Goal: Transaction & Acquisition: Purchase product/service

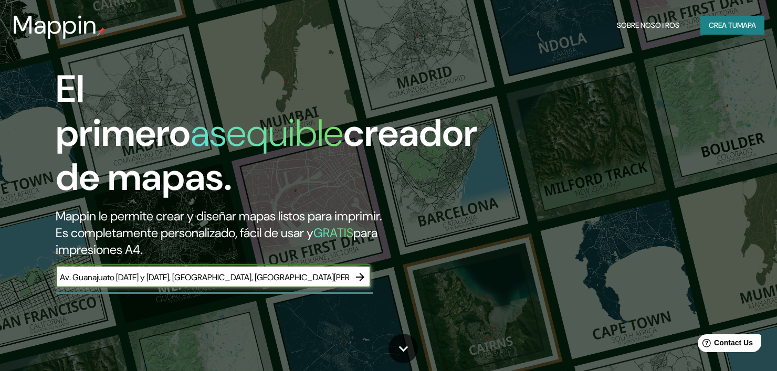
type input "Av. Guanajuato [DATE] y [DATE], [GEOGRAPHIC_DATA], [GEOGRAPHIC_DATA][PERSON_NAM…"
click at [362, 271] on icon "button" at bounding box center [360, 277] width 13 height 13
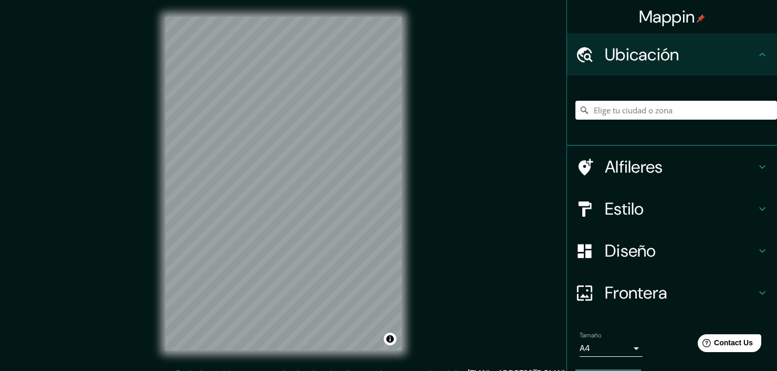
click at [643, 162] on h4 "Alfileres" at bounding box center [680, 166] width 151 height 21
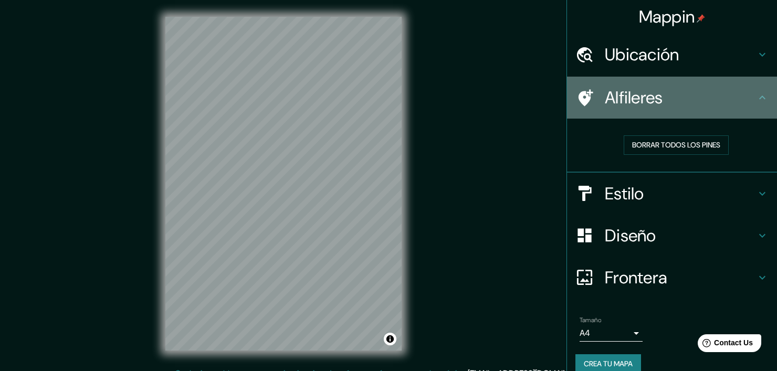
click at [685, 115] on div "Alfileres" at bounding box center [672, 98] width 210 height 42
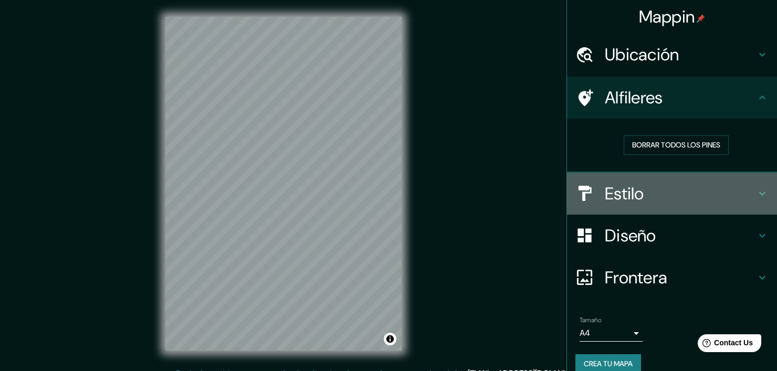
click at [617, 199] on h4 "Estilo" at bounding box center [680, 193] width 151 height 21
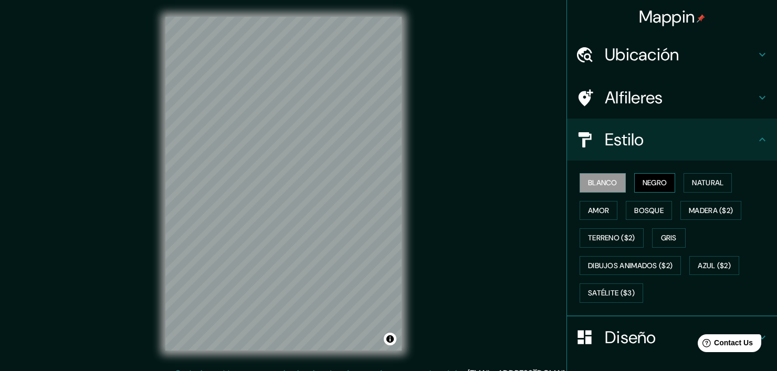
click at [638, 176] on button "Negro" at bounding box center [654, 182] width 41 height 19
click at [639, 180] on button "Negro" at bounding box center [654, 182] width 41 height 19
click at [595, 184] on button "Blanco" at bounding box center [603, 182] width 46 height 19
click at [686, 182] on button "Natural" at bounding box center [708, 182] width 48 height 19
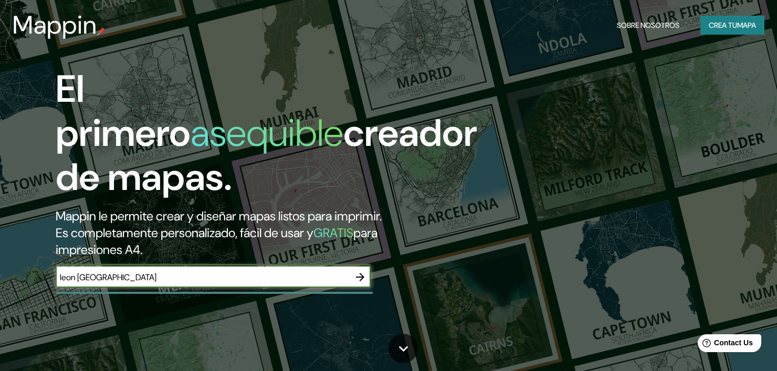
type input "leon [GEOGRAPHIC_DATA]"
click at [355, 271] on icon "button" at bounding box center [360, 277] width 13 height 13
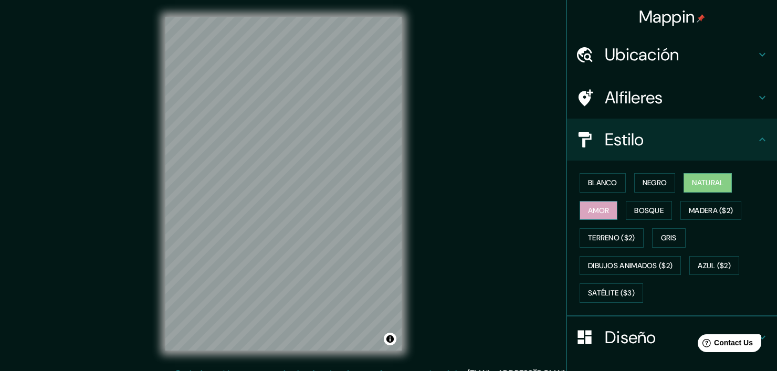
click at [587, 205] on button "Amor" at bounding box center [599, 210] width 38 height 19
click at [643, 212] on button "Bosque" at bounding box center [649, 210] width 46 height 19
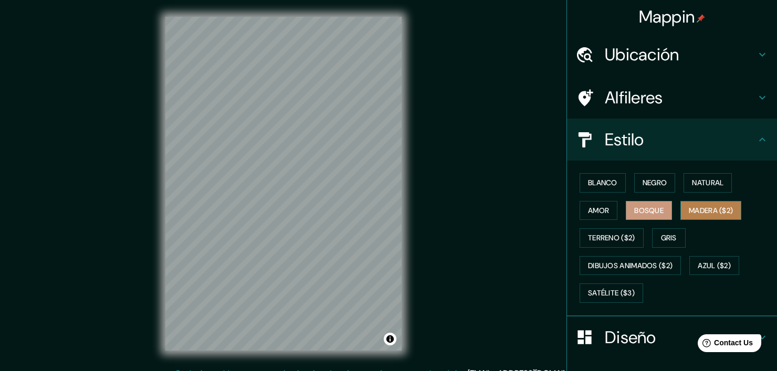
click at [694, 207] on button "Madera ($2)" at bounding box center [710, 210] width 61 height 19
click at [503, 212] on div "Mappin Ubicación Alfileres Estilo Blanco Negro Natural Amor Bosque Madera ($2) …" at bounding box center [388, 192] width 777 height 384
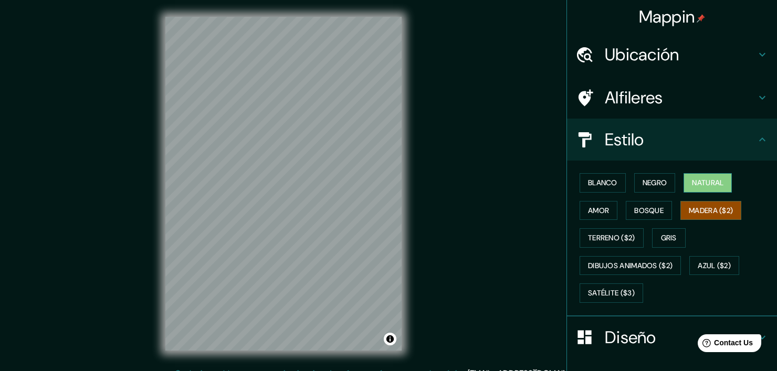
click at [686, 181] on button "Natural" at bounding box center [708, 182] width 48 height 19
click at [484, 199] on div "Mappin Ubicación Alfileres Estilo Blanco Negro Natural Amor Bosque Madera ($2) …" at bounding box center [388, 192] width 777 height 384
click at [598, 175] on div "Mappin Ubicación Alfileres Estilo Blanco Negro Natural Amor Bosque Madera ($2) …" at bounding box center [388, 192] width 777 height 384
click at [542, 143] on div "Mappin Ubicación Alfileres Estilo Blanco Negro Natural Amor Bosque Madera ($2) …" at bounding box center [388, 192] width 777 height 384
click at [500, 77] on div "Mappin Ubicación Alfileres Estilo Blanco Negro Natural Amor Bosque Madera ($2) …" at bounding box center [388, 192] width 777 height 384
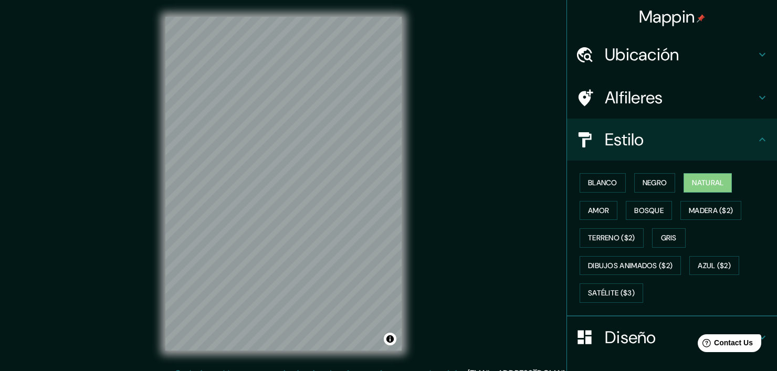
click at [709, 0] on html "Mappin Ubicación Alfileres Estilo Blanco Negro Natural Amor Bosque Madera ($2) …" at bounding box center [388, 185] width 777 height 371
click at [405, 143] on div "Caja de mapas © © OpenStreetMap Mejora este mapa" at bounding box center [284, 183] width 270 height 367
click at [461, 114] on div "Mappin Ubicación Alfileres Estilo Blanco Negro Natural Amor Bosque Madera ($2) …" at bounding box center [388, 192] width 777 height 384
click at [558, 108] on div "Mappin Ubicación Alfileres Estilo Blanco Negro Natural Amor Bosque Madera ($2) …" at bounding box center [388, 192] width 777 height 384
click at [522, 169] on div "Mappin Ubicación Alfileres Estilo Blanco Negro Natural Amor Bosque Madera ($2) …" at bounding box center [388, 192] width 777 height 384
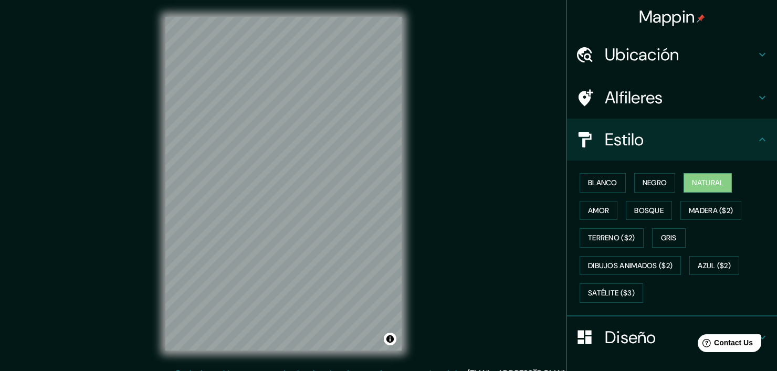
click at [541, 178] on div "Mappin Ubicación Alfileres Estilo Blanco Negro Natural Amor Bosque Madera ($2) …" at bounding box center [388, 192] width 777 height 384
click at [485, 108] on div "Mappin Ubicación Alfileres Estilo Blanco Negro Natural Amor Bosque Madera ($2) …" at bounding box center [388, 192] width 777 height 384
click at [425, 235] on div "Mappin Ubicación Alfileres Estilo Blanco Negro Natural Amor Bosque Madera ($2) …" at bounding box center [388, 192] width 777 height 384
click at [478, 233] on div "Mappin Ubicación Alfileres Estilo Blanco Negro Natural Amor Bosque Madera ($2) …" at bounding box center [388, 192] width 777 height 384
click at [553, 196] on div "Mappin Ubicación Alfileres Estilo Blanco Negro Natural Amor Bosque Madera ($2) …" at bounding box center [388, 192] width 777 height 384
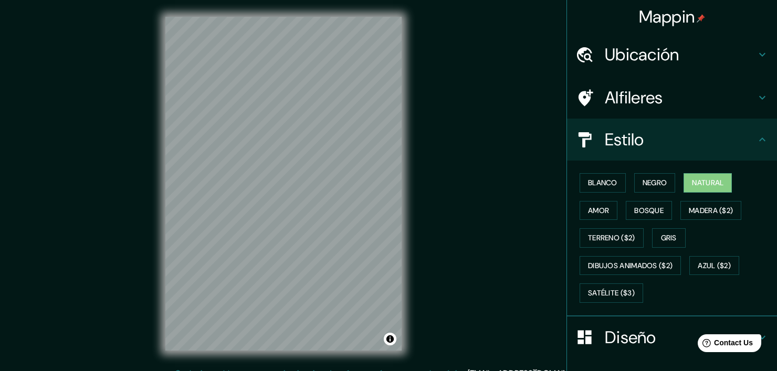
drag, startPoint x: 104, startPoint y: 344, endPoint x: 461, endPoint y: 243, distance: 371.1
click at [461, 243] on div "Mappin Ubicación Alfileres Estilo Blanco Negro Natural Amor Bosque Madera ($2) …" at bounding box center [388, 192] width 777 height 384
click at [610, 183] on div "Mappin Ubicación Alfileres Estilo Blanco Negro Natural Amor Bosque Madera ($2) …" at bounding box center [388, 192] width 777 height 384
click at [653, 211] on div "Mappin Ubicación Alfileres Estilo Blanco Negro Natural Amor Bosque Madera ($2) …" at bounding box center [388, 192] width 777 height 384
click at [654, 224] on div "Mappin Ubicación Alfileres Estilo Blanco Negro Natural Amor Bosque Madera ($2) …" at bounding box center [388, 192] width 777 height 384
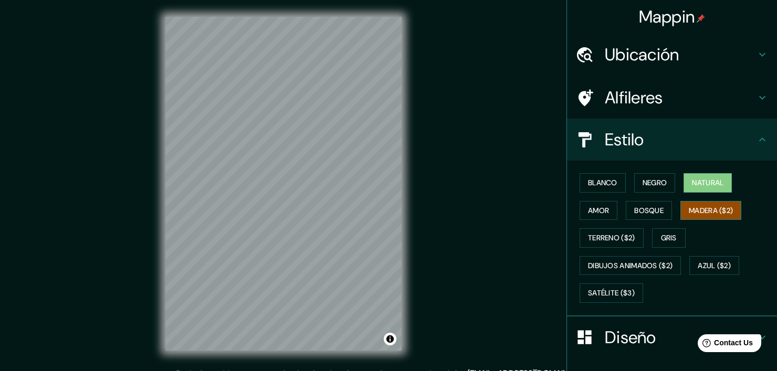
click at [652, 218] on div "Mappin Ubicación Alfileres Estilo Blanco Negro Natural Amor Bosque Madera ($2) …" at bounding box center [388, 192] width 777 height 384
click at [568, 225] on div "Mappin Ubicación Alfileres Estilo Blanco Negro Natural Amor Bosque Madera ($2) …" at bounding box center [388, 192] width 777 height 384
click at [503, 229] on div "Mappin Ubicación Alfileres Estilo Blanco Negro Natural Amor Bosque Madera ($2) …" at bounding box center [388, 192] width 777 height 384
click at [465, 217] on div "Mappin Ubicación Alfileres Estilo Blanco Negro Natural Amor Bosque Madera ($2) …" at bounding box center [388, 192] width 777 height 384
click at [522, 207] on div "Mappin Ubicación Alfileres Estilo Blanco Negro Natural Amor Bosque Madera ($2) …" at bounding box center [388, 192] width 777 height 384
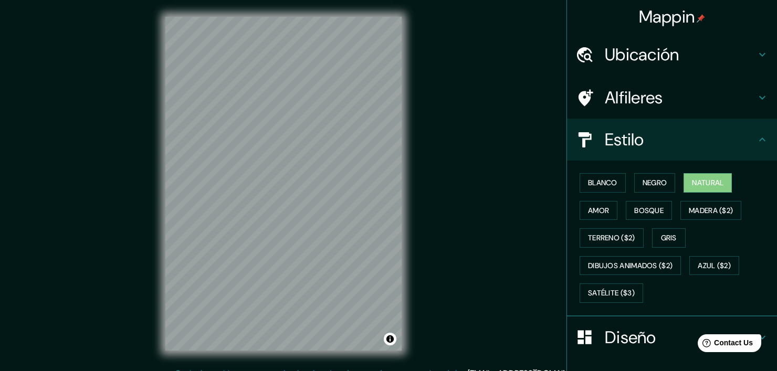
click at [627, 163] on div "Mappin Ubicación Alfileres Estilo Blanco Negro Natural Amor Bosque Madera ($2) …" at bounding box center [388, 192] width 777 height 384
click at [713, 121] on div "Mappin Ubicación Alfileres Estilo Blanco Negro Natural Amor Bosque Madera ($2) …" at bounding box center [388, 192] width 777 height 384
click at [759, 12] on div "Mappin Ubicación Alfileres Estilo Blanco Negro Natural Amor Bosque Madera ($2) …" at bounding box center [388, 192] width 777 height 384
click at [666, 85] on div "Mappin Ubicación Alfileres Estilo Blanco Negro Natural Amor Bosque Madera ($2) …" at bounding box center [388, 192] width 777 height 384
click at [497, 202] on div "Mappin Ubicación Alfileres Estilo Blanco Negro Natural Amor Bosque Madera ($2) …" at bounding box center [388, 192] width 777 height 384
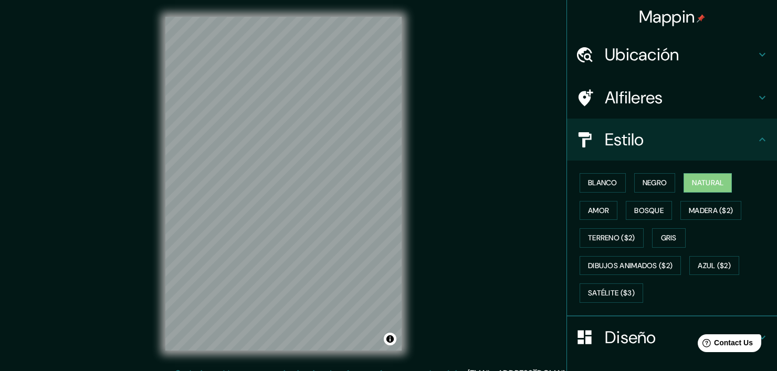
click at [412, 297] on div "Caja de mapas © © OpenStreetMap Mejora este mapa" at bounding box center [284, 183] width 270 height 367
click at [568, 123] on div "Mappin Ubicación Alfileres Estilo Blanco Negro Natural Amor Bosque Madera ($2) …" at bounding box center [388, 192] width 777 height 384
click at [119, 140] on div "Mappin Ubicación Alfileres Estilo Blanco Negro Natural Amor Bosque Madera ($2) …" at bounding box center [388, 192] width 777 height 384
click at [156, 160] on div "Caja de mapas © © OpenStreetMap Mejora este mapa" at bounding box center [284, 183] width 270 height 367
click at [411, 268] on div "Caja de mapas © © OpenStreetMap Mejora este mapa" at bounding box center [284, 183] width 270 height 367
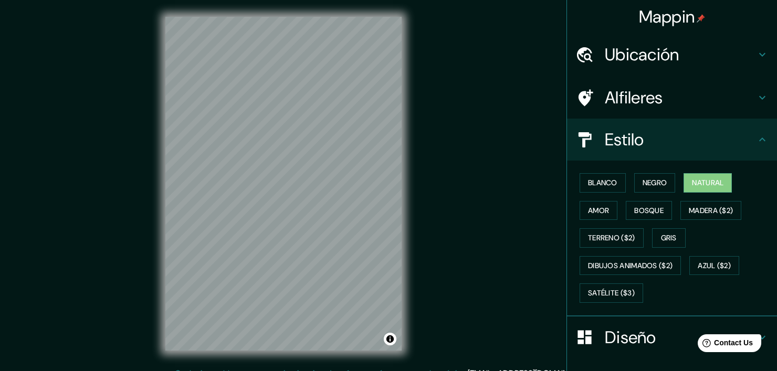
click at [464, 260] on div "Mappin Ubicación Alfileres Estilo Blanco Negro Natural Amor Bosque Madera ($2) …" at bounding box center [388, 192] width 777 height 384
click at [160, 166] on div "Caja de mapas © © OpenStreetMap Mejora este mapa" at bounding box center [284, 183] width 270 height 367
click at [163, 176] on div "Caja de mapas © © OpenStreetMap Mejora este mapa" at bounding box center [284, 183] width 270 height 367
click at [127, 67] on div "Mappin Ubicación Alfileres Estilo Blanco Negro Natural Amor Bosque Madera ($2) …" at bounding box center [388, 192] width 777 height 384
click at [115, 107] on div "Mappin Ubicación Alfileres Estilo Blanco Negro Natural Amor Bosque Madera ($2) …" at bounding box center [388, 192] width 777 height 384
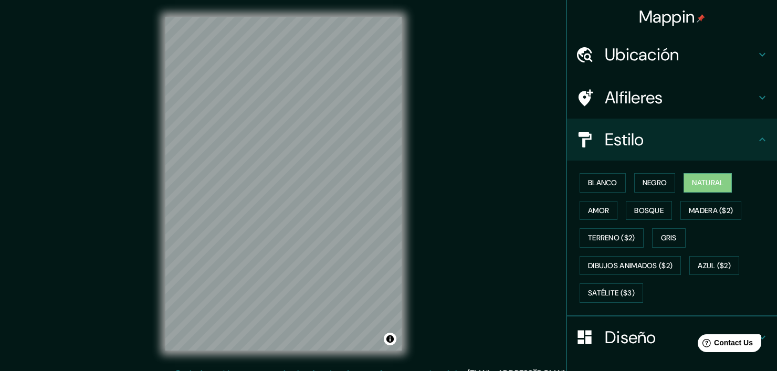
click at [473, 145] on div "Mappin Ubicación Alfileres Estilo Blanco Negro Natural Amor Bosque Madera ($2) …" at bounding box center [388, 192] width 777 height 384
click at [501, 140] on div "Mappin Ubicación Alfileres Estilo Blanco Negro Natural Amor Bosque Madera ($2) …" at bounding box center [388, 192] width 777 height 384
click at [502, 208] on div "Mappin Ubicación Alfileres Estilo Blanco Negro Natural Amor Bosque Madera ($2) …" at bounding box center [388, 192] width 777 height 384
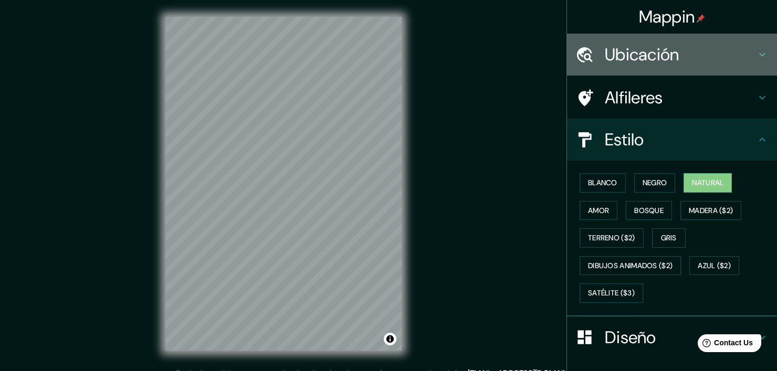
click at [661, 52] on h4 "Ubicación" at bounding box center [680, 54] width 151 height 21
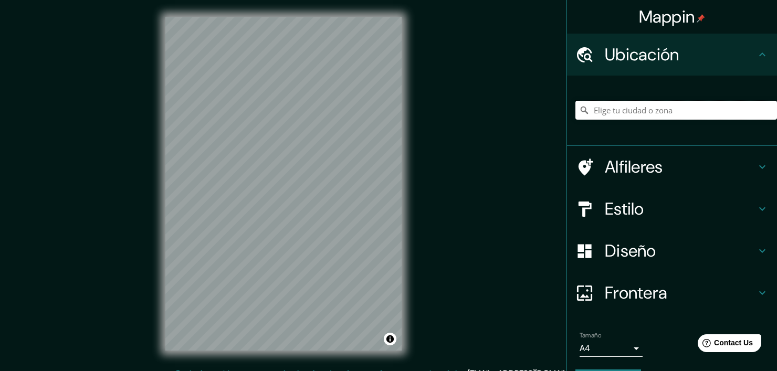
click at [671, 107] on input "Pick your city or area" at bounding box center [676, 110] width 202 height 19
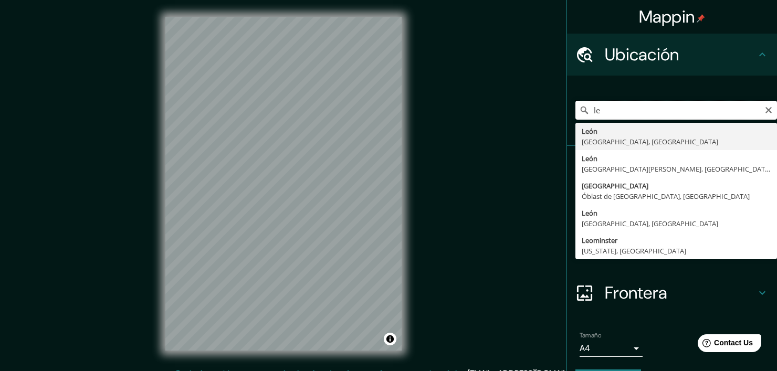
type input "l"
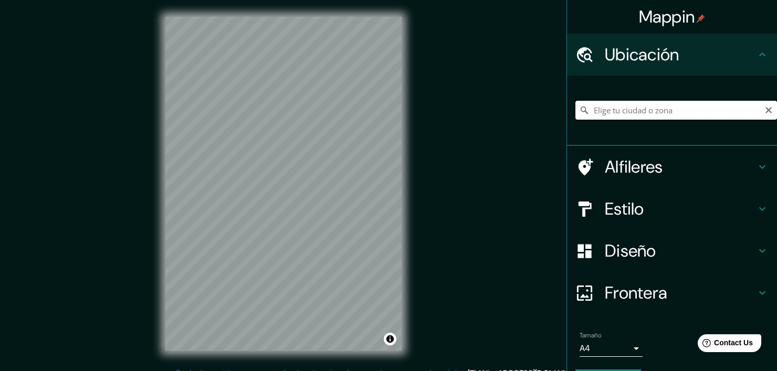
paste input "Av. Guanajuato [DATE] y [DATE], [GEOGRAPHIC_DATA], [GEOGRAPHIC_DATA][PERSON_NAM…"
click at [89, 363] on div "Mappin Ubicación [STREET_ADDRESS] [GEOGRAPHIC_DATA] Estilo Diseño Frontera Elij…" at bounding box center [388, 192] width 777 height 384
click at [470, 84] on div "Mappin Ubicación [STREET_ADDRESS] [GEOGRAPHIC_DATA] Estilo Diseño Frontera Elij…" at bounding box center [388, 192] width 777 height 384
click at [379, 7] on div "Caja de mapas © © OpenStreetMap Mejora este mapa" at bounding box center [284, 183] width 270 height 367
click at [458, 6] on div "Mappin Ubicación [STREET_ADDRESS] [GEOGRAPHIC_DATA] Estilo Diseño Frontera Elij…" at bounding box center [388, 192] width 777 height 384
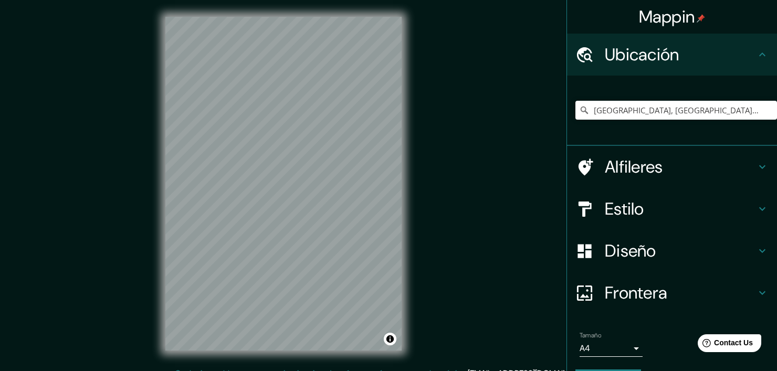
click at [117, 170] on div "Mappin Ubicación [STREET_ADDRESS] [GEOGRAPHIC_DATA] Estilo Diseño Frontera Elij…" at bounding box center [388, 192] width 777 height 384
click at [721, 104] on input "[GEOGRAPHIC_DATA], [GEOGRAPHIC_DATA], [GEOGRAPHIC_DATA], [GEOGRAPHIC_DATA]" at bounding box center [676, 110] width 202 height 19
click at [706, 110] on input "[GEOGRAPHIC_DATA], [GEOGRAPHIC_DATA], [GEOGRAPHIC_DATA], [GEOGRAPHIC_DATA]" at bounding box center [676, 110] width 202 height 19
drag, startPoint x: 706, startPoint y: 110, endPoint x: 577, endPoint y: 121, distance: 129.1
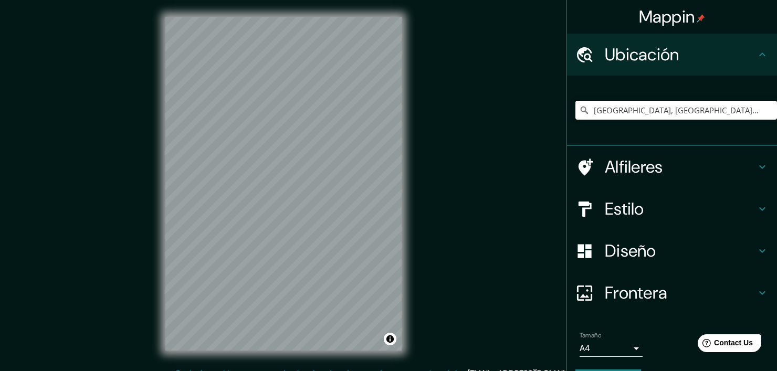
click at [577, 121] on div "[GEOGRAPHIC_DATA], [GEOGRAPHIC_DATA], [GEOGRAPHIC_DATA], [GEOGRAPHIC_DATA]" at bounding box center [676, 110] width 202 height 52
click at [706, 98] on div "[GEOGRAPHIC_DATA], [GEOGRAPHIC_DATA], [GEOGRAPHIC_DATA]" at bounding box center [676, 110] width 202 height 52
click at [706, 102] on input "[GEOGRAPHIC_DATA], [GEOGRAPHIC_DATA], [GEOGRAPHIC_DATA]" at bounding box center [676, 110] width 202 height 19
click at [722, 113] on input "[GEOGRAPHIC_DATA], [GEOGRAPHIC_DATA], [GEOGRAPHIC_DATA]" at bounding box center [676, 110] width 202 height 19
click at [695, 114] on input "[GEOGRAPHIC_DATA], [GEOGRAPHIC_DATA], [GEOGRAPHIC_DATA]" at bounding box center [676, 110] width 202 height 19
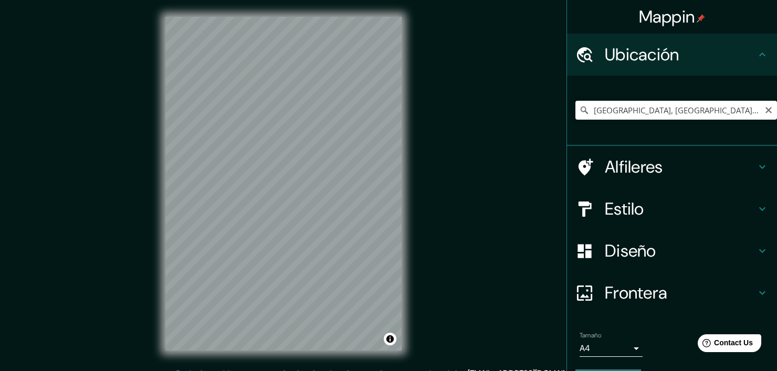
click at [406, 230] on div "Caja de mapas © © OpenStreetMap Mejora este mapa" at bounding box center [284, 183] width 270 height 367
drag, startPoint x: 409, startPoint y: 163, endPoint x: 527, endPoint y: 187, distance: 120.0
click at [558, 185] on div "Mappin [GEOGRAPHIC_DATA], [GEOGRAPHIC_DATA], [GEOGRAPHIC_DATA] [GEOGRAPHIC_DATA…" at bounding box center [388, 192] width 777 height 384
click at [465, 78] on div "Mappin [GEOGRAPHIC_DATA], [GEOGRAPHIC_DATA], [GEOGRAPHIC_DATA] [GEOGRAPHIC_DATA…" at bounding box center [388, 192] width 777 height 384
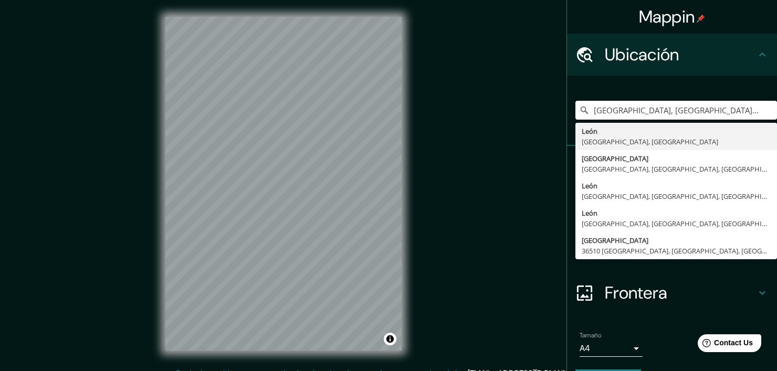
drag, startPoint x: 710, startPoint y: 110, endPoint x: 555, endPoint y: 125, distance: 155.6
click at [555, 125] on div "Mappin [GEOGRAPHIC_DATA], [GEOGRAPHIC_DATA], [GEOGRAPHIC_DATA] [GEOGRAPHIC_DATA…" at bounding box center [388, 192] width 777 height 384
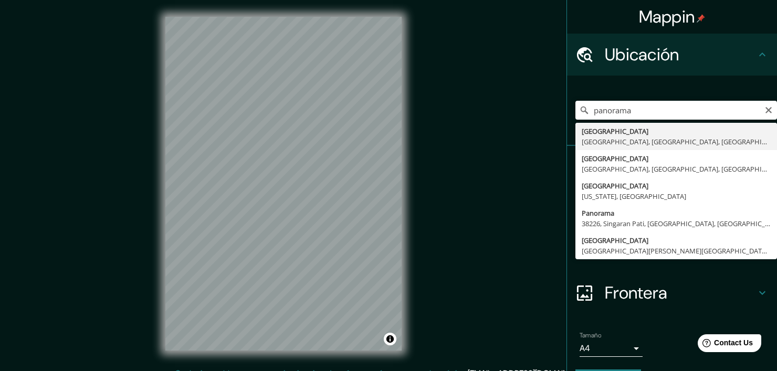
type input "[GEOGRAPHIC_DATA], [GEOGRAPHIC_DATA], [GEOGRAPHIC_DATA], [GEOGRAPHIC_DATA]"
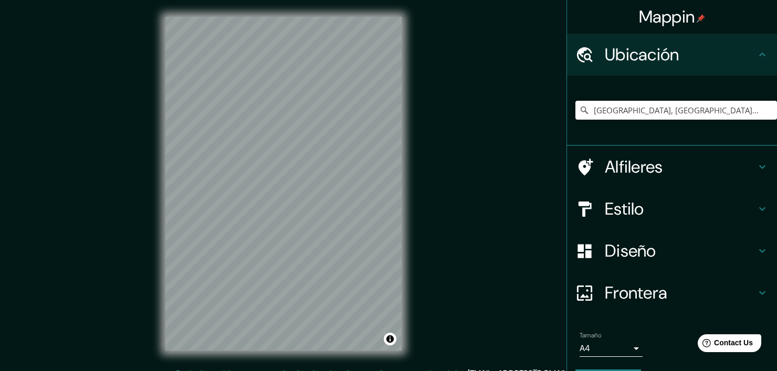
click at [647, 166] on h4 "Alfileres" at bounding box center [680, 166] width 151 height 21
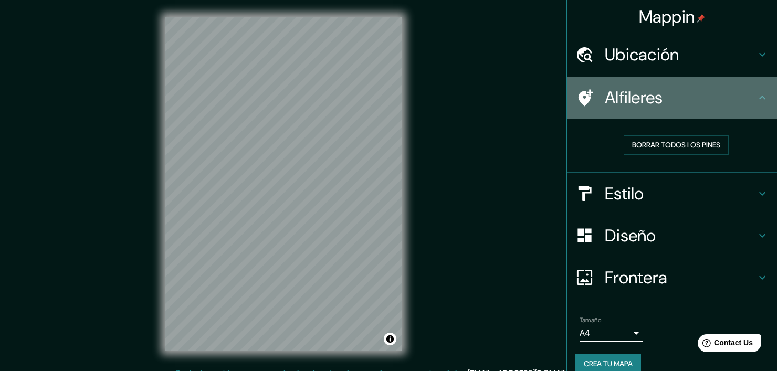
click at [667, 98] on h4 "Alfileres" at bounding box center [680, 97] width 151 height 21
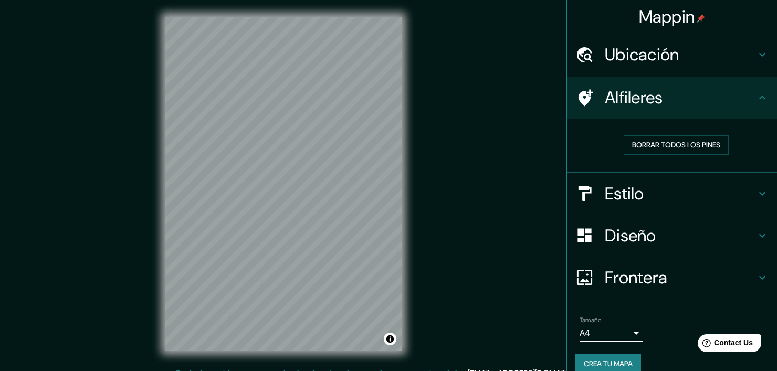
click at [652, 185] on h4 "Estilo" at bounding box center [680, 193] width 151 height 21
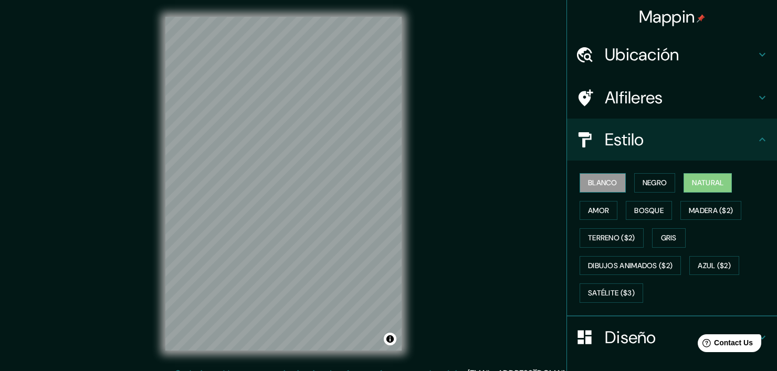
click at [604, 174] on button "Blanco" at bounding box center [603, 182] width 46 height 19
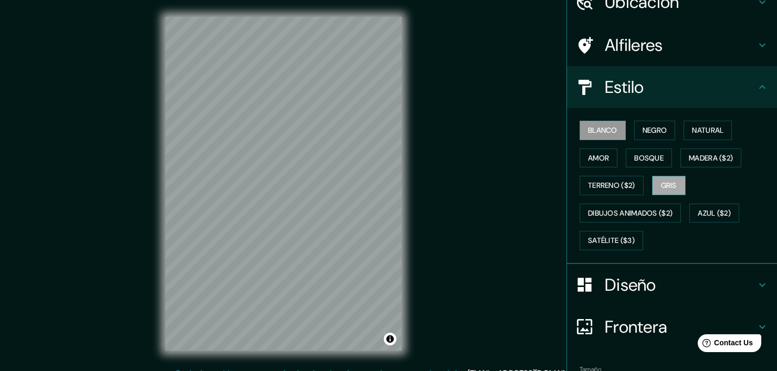
click at [652, 182] on button "Gris" at bounding box center [669, 185] width 34 height 19
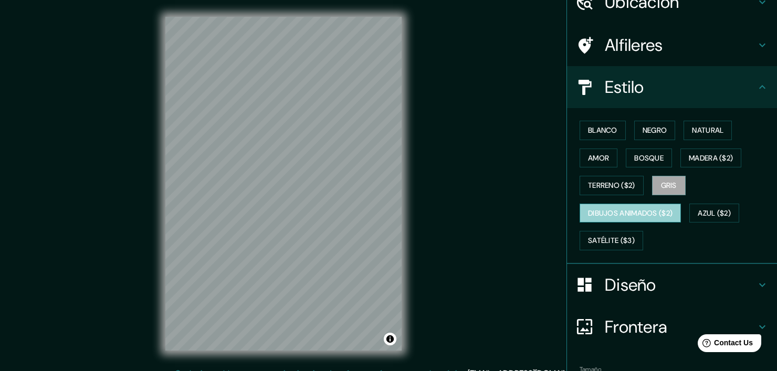
click at [617, 207] on button "Dibujos animados ($2)" at bounding box center [630, 213] width 101 height 19
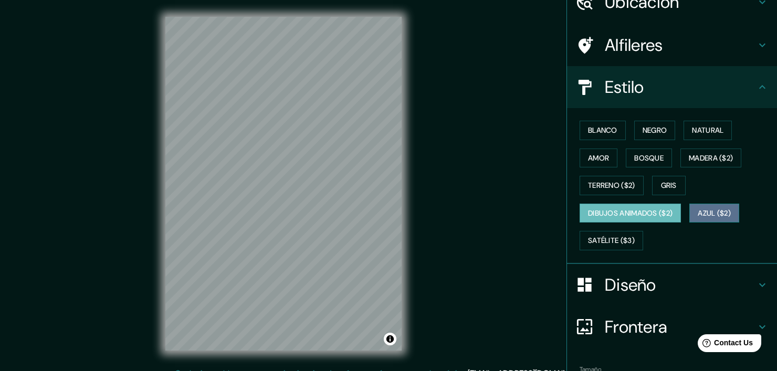
click at [692, 207] on button "Azul ($2)" at bounding box center [714, 213] width 50 height 19
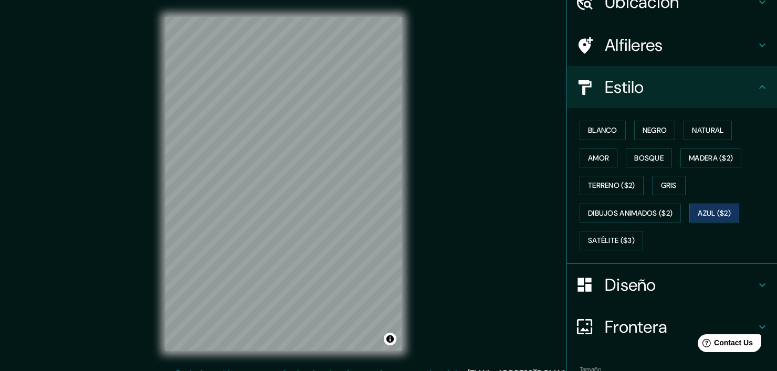
drag, startPoint x: 765, startPoint y: 175, endPoint x: 755, endPoint y: 213, distance: 38.7
click at [755, 213] on div "Blanco Negro Natural Amor Bosque Madera ($2) Terreno ($2) Gris Dibujos animados…" at bounding box center [676, 186] width 202 height 138
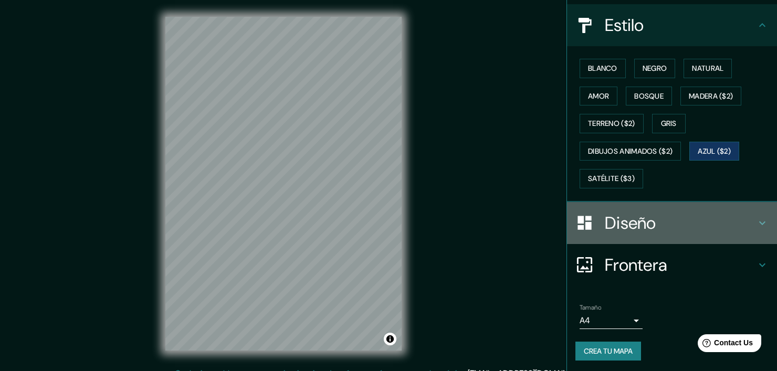
click at [700, 228] on h4 "Diseño" at bounding box center [680, 223] width 151 height 21
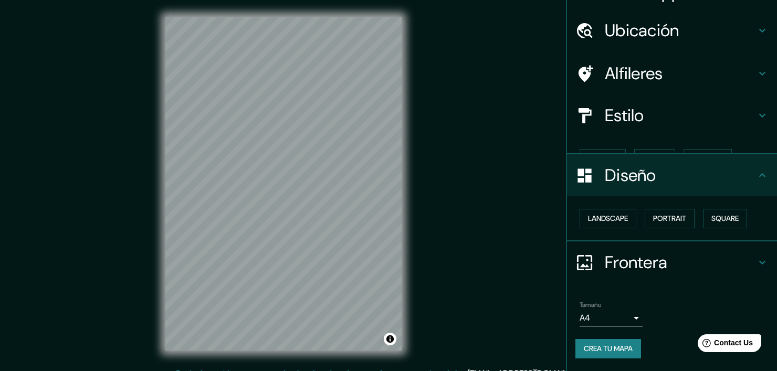
scroll to position [5, 0]
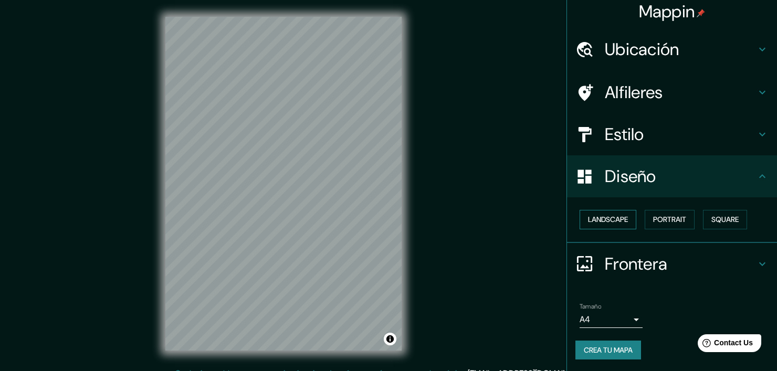
click at [616, 214] on button "Landscape" at bounding box center [608, 219] width 57 height 19
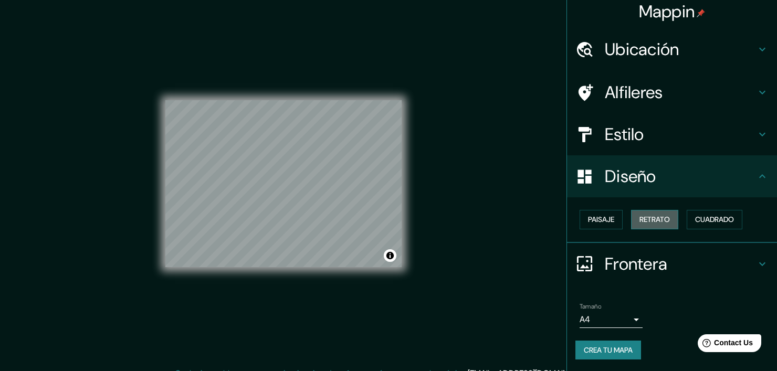
click at [644, 217] on button "Retrato" at bounding box center [654, 219] width 47 height 19
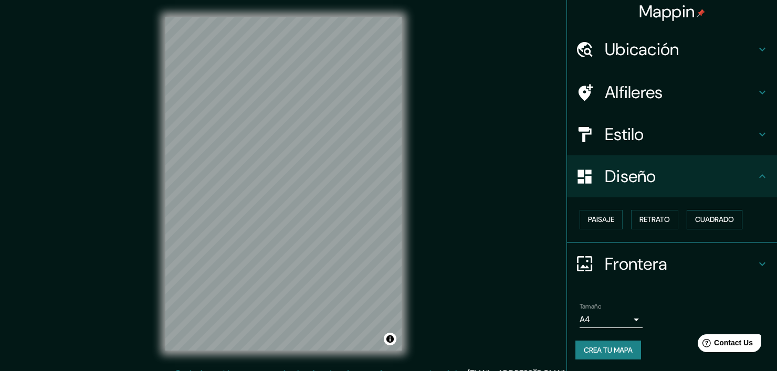
click at [688, 221] on button "Cuadrado" at bounding box center [715, 219] width 56 height 19
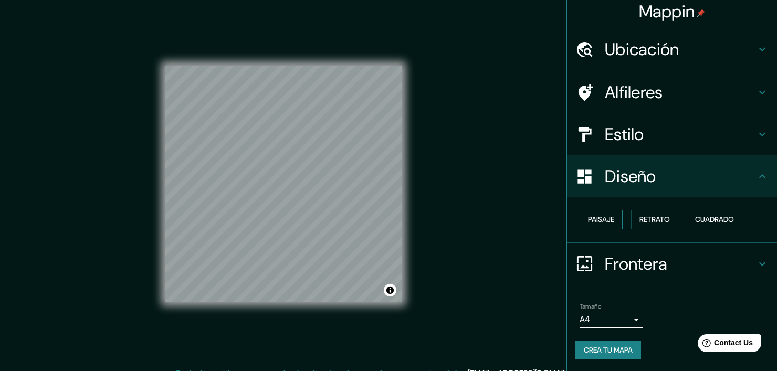
click at [598, 221] on button "Paisaje" at bounding box center [601, 219] width 43 height 19
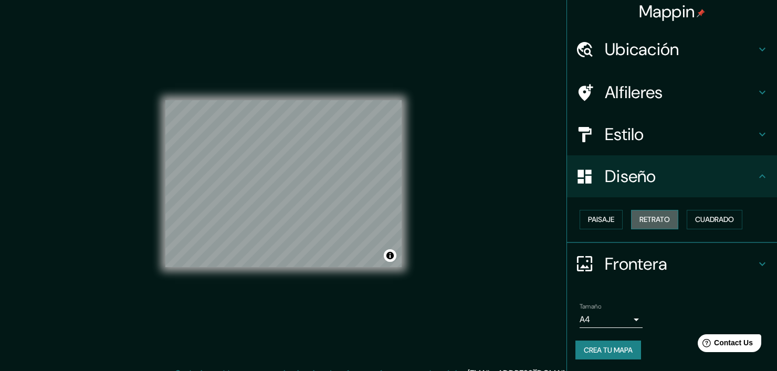
click at [636, 210] on button "Retrato" at bounding box center [654, 219] width 47 height 19
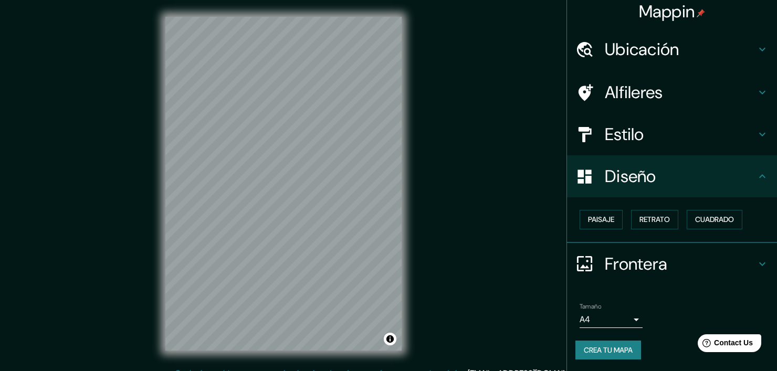
click at [756, 258] on icon at bounding box center [762, 264] width 13 height 13
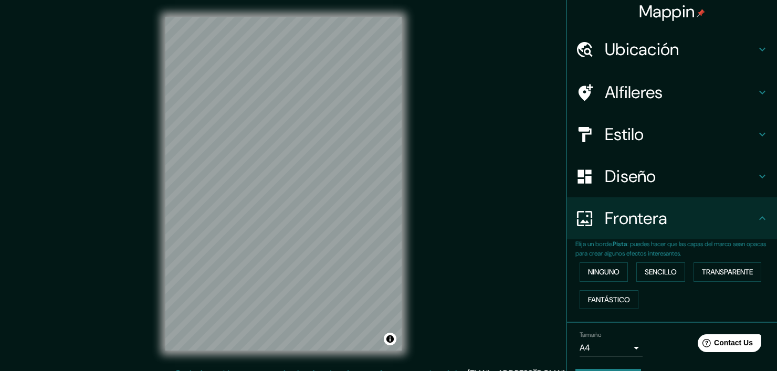
click at [751, 237] on div "Frontera" at bounding box center [672, 218] width 210 height 42
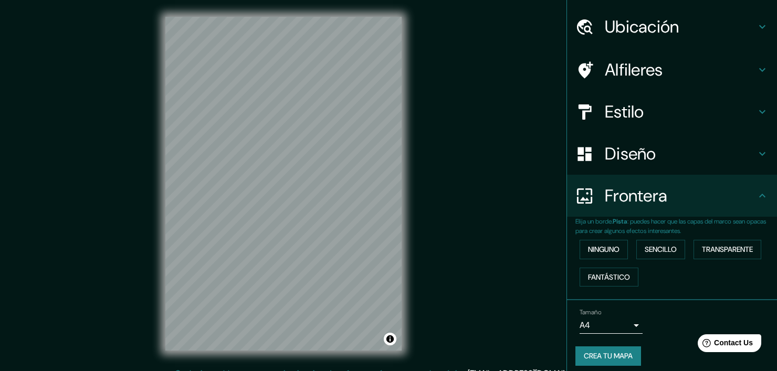
scroll to position [34, 0]
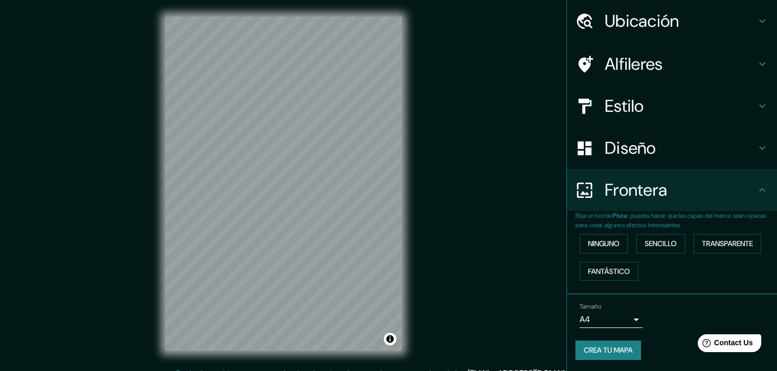
click at [668, 62] on h4 "Alfileres" at bounding box center [680, 64] width 151 height 21
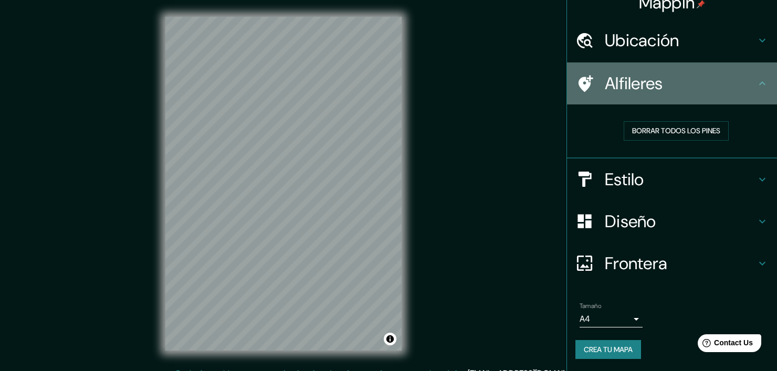
scroll to position [14, 0]
click at [668, 63] on div "Alfileres" at bounding box center [672, 84] width 210 height 42
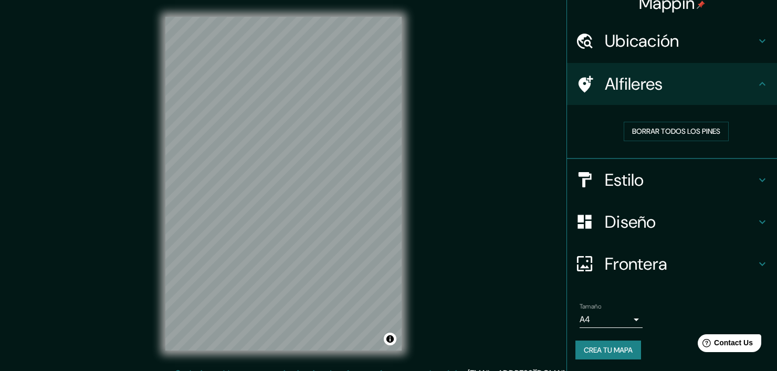
click at [648, 167] on div "Estilo" at bounding box center [672, 180] width 210 height 42
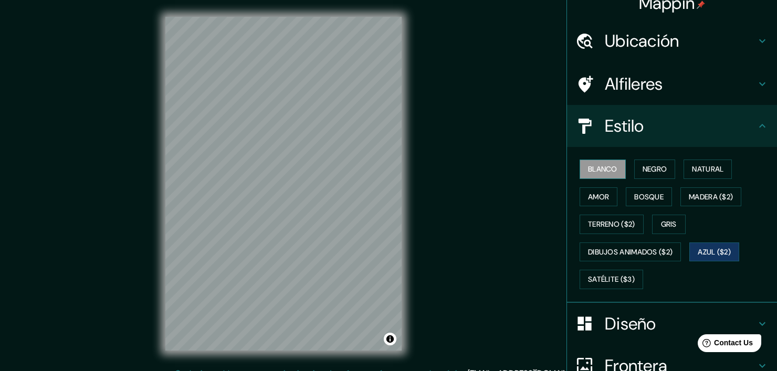
click at [614, 163] on button "Blanco" at bounding box center [603, 169] width 46 height 19
click at [645, 164] on button "Negro" at bounding box center [654, 169] width 41 height 19
click at [701, 250] on button "Azul ($2)" at bounding box center [714, 252] width 50 height 19
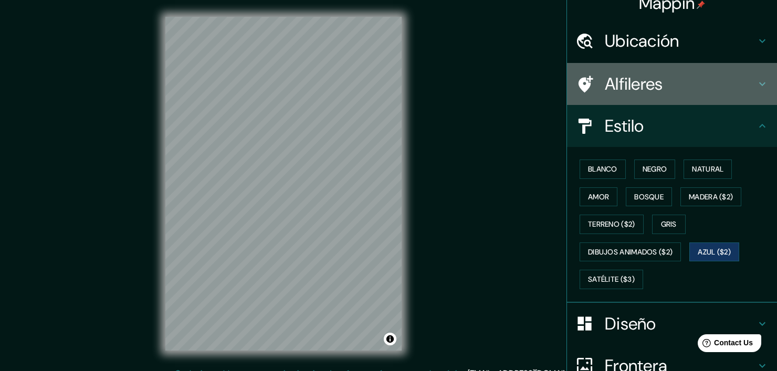
click at [654, 86] on h4 "Alfileres" at bounding box center [680, 83] width 151 height 21
